Goal: Navigation & Orientation: Find specific page/section

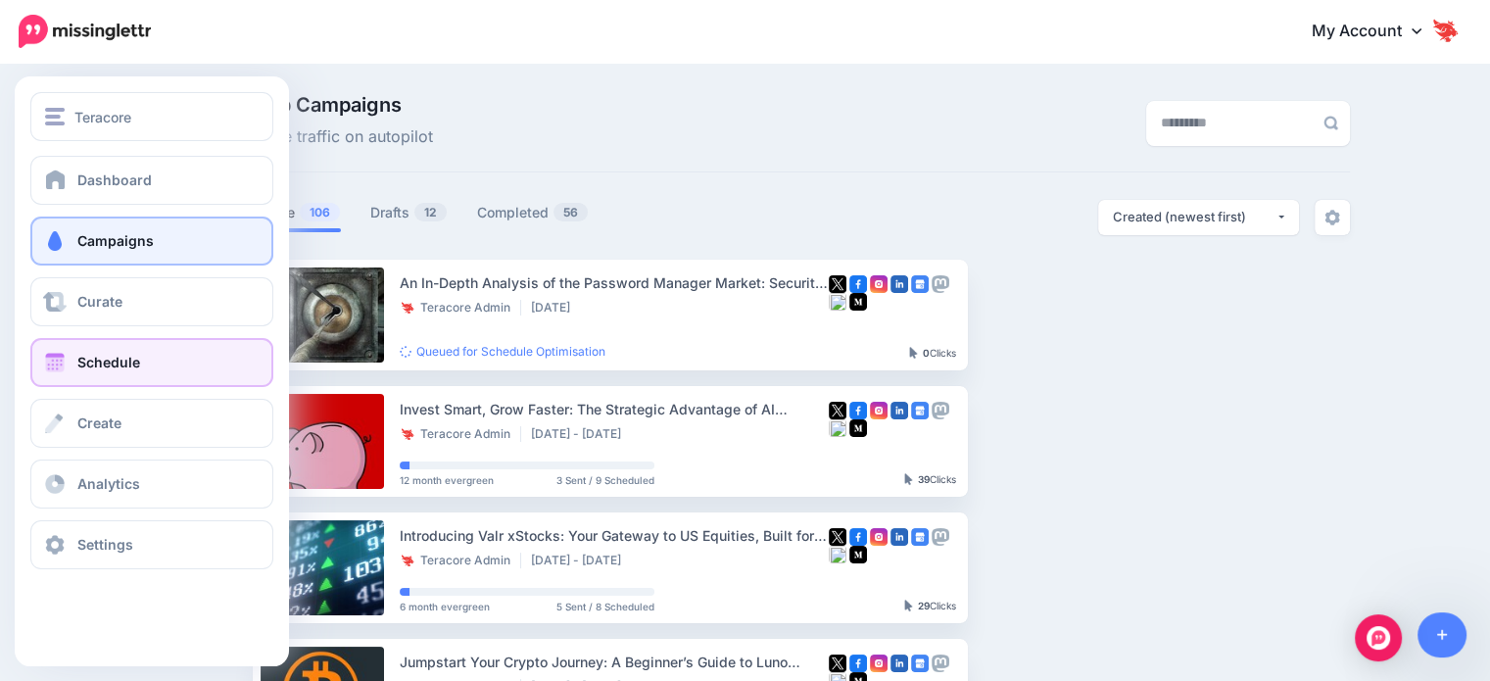
click at [169, 384] on link "Schedule" at bounding box center [151, 362] width 243 height 49
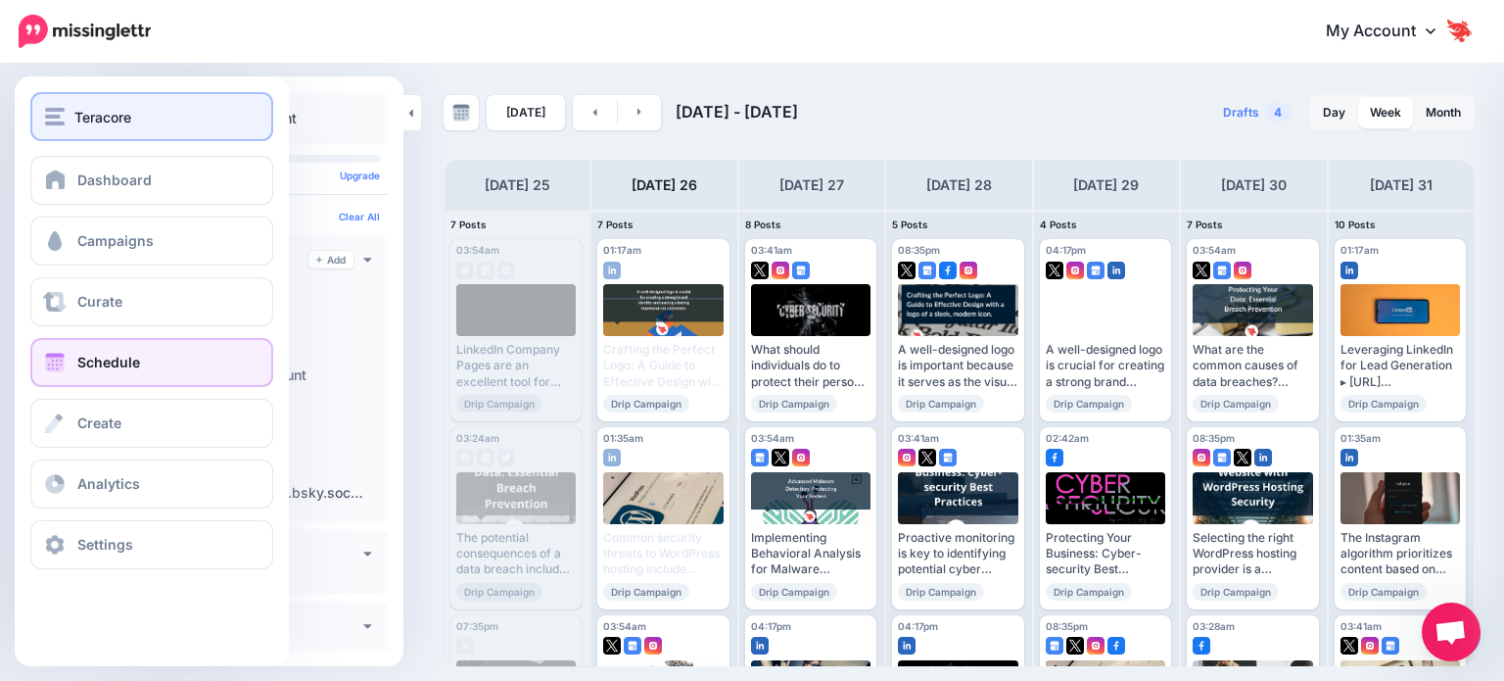
click at [106, 117] on span "Teracore" at bounding box center [102, 117] width 57 height 23
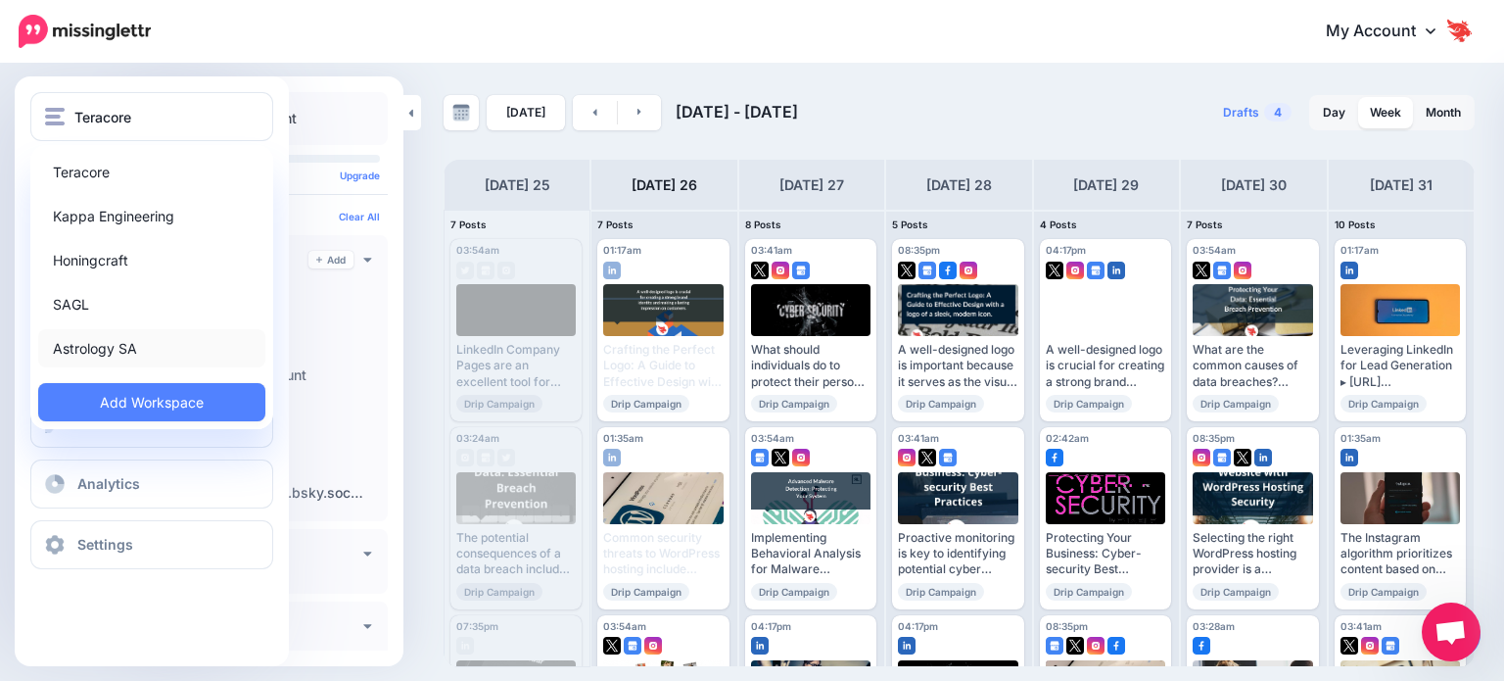
click at [133, 345] on link "Astrology SA" at bounding box center [151, 348] width 227 height 38
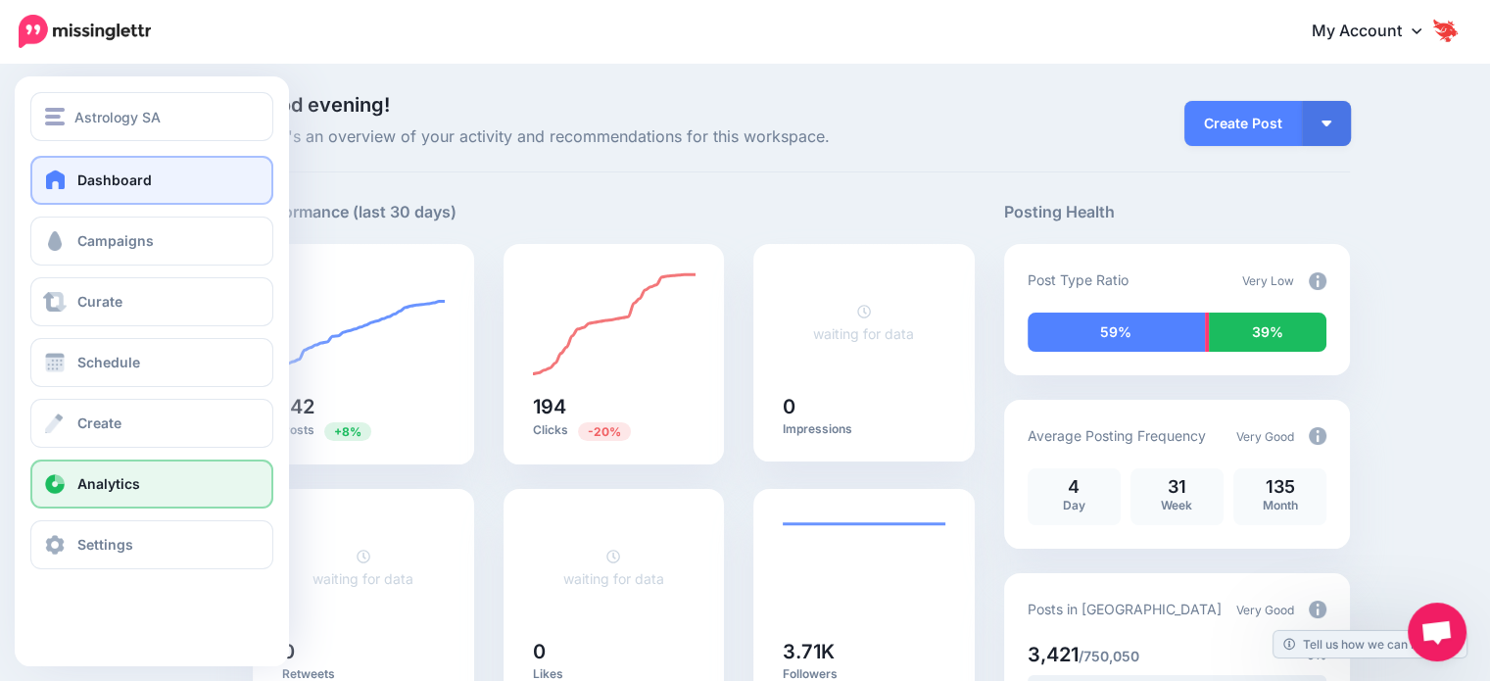
click at [137, 482] on span "Analytics" at bounding box center [108, 483] width 63 height 17
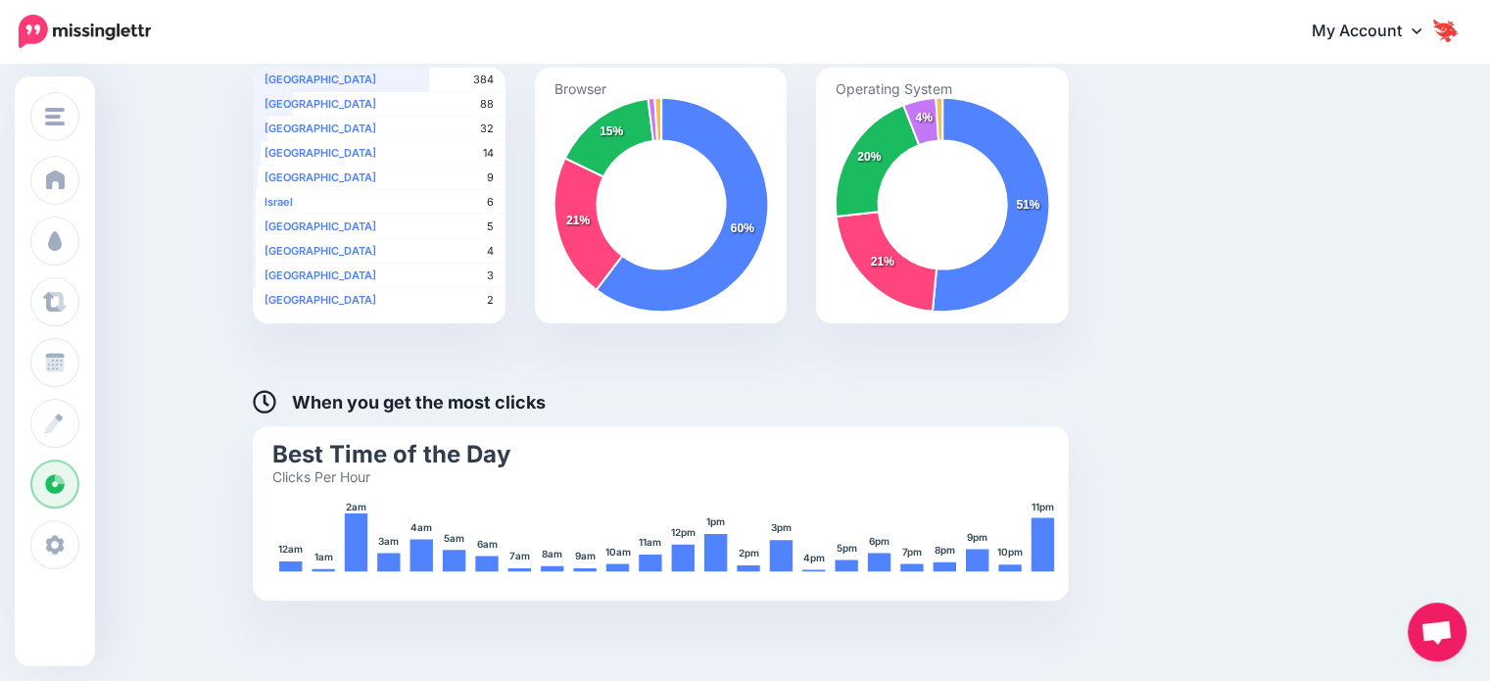
scroll to position [854, 0]
